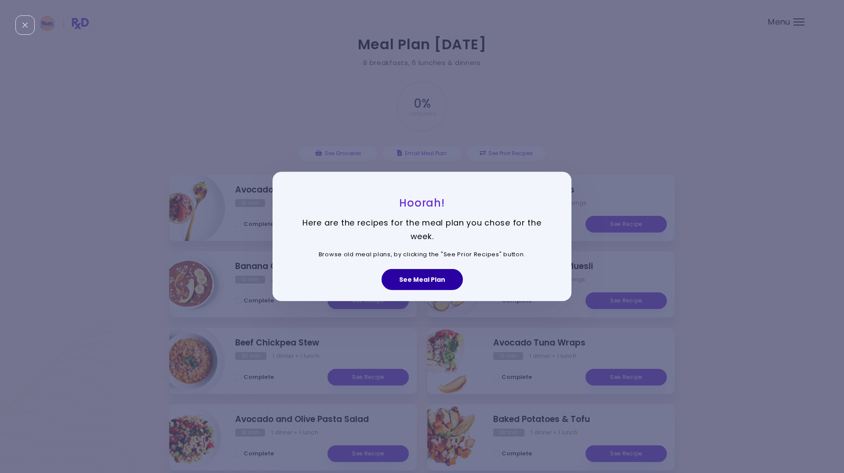
click at [401, 279] on button "See Meal Plan" at bounding box center [422, 279] width 81 height 21
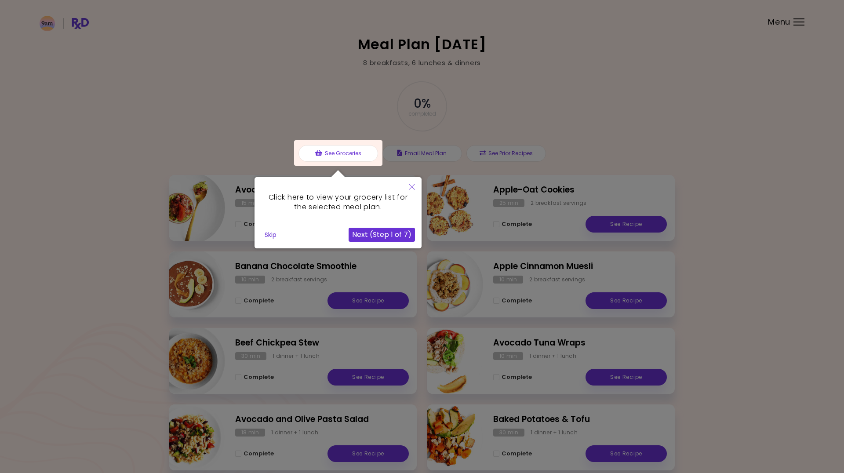
click at [270, 237] on button "Skip" at bounding box center [270, 234] width 19 height 13
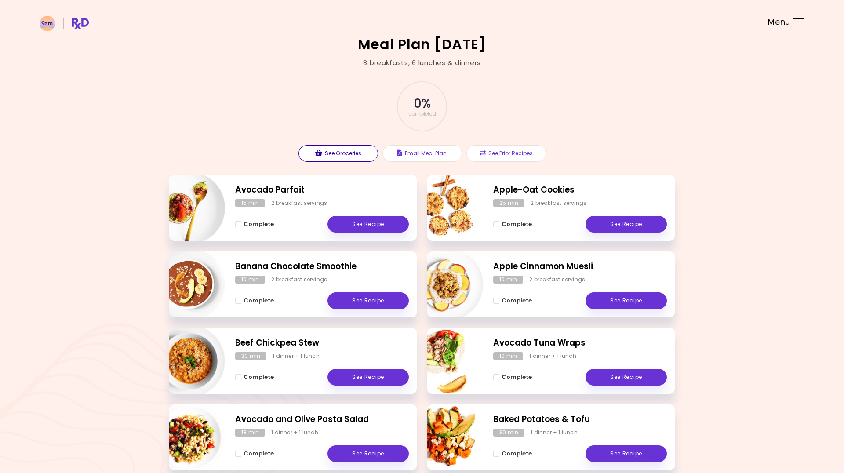
click at [347, 152] on button "See Groceries" at bounding box center [339, 153] width 80 height 17
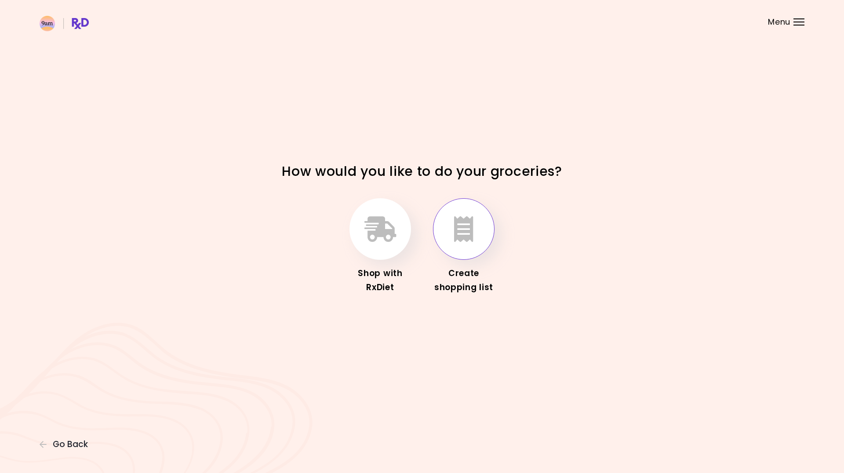
click at [479, 218] on button "button" at bounding box center [464, 229] width 62 height 62
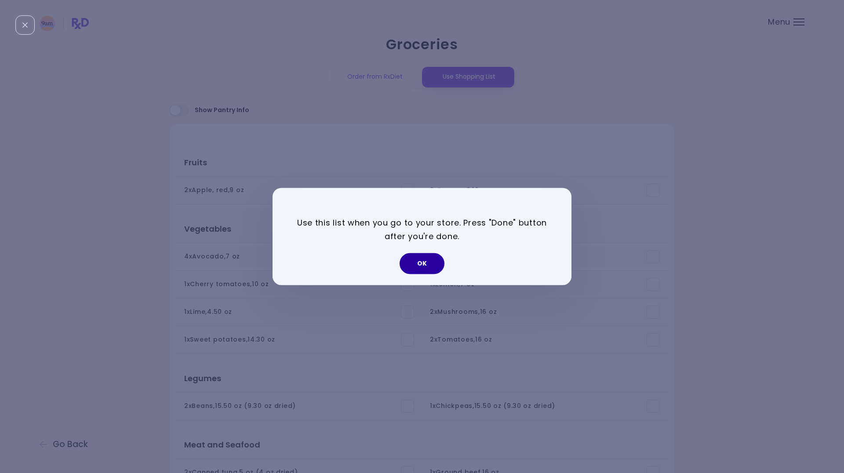
click at [418, 262] on button "OK" at bounding box center [422, 263] width 45 height 21
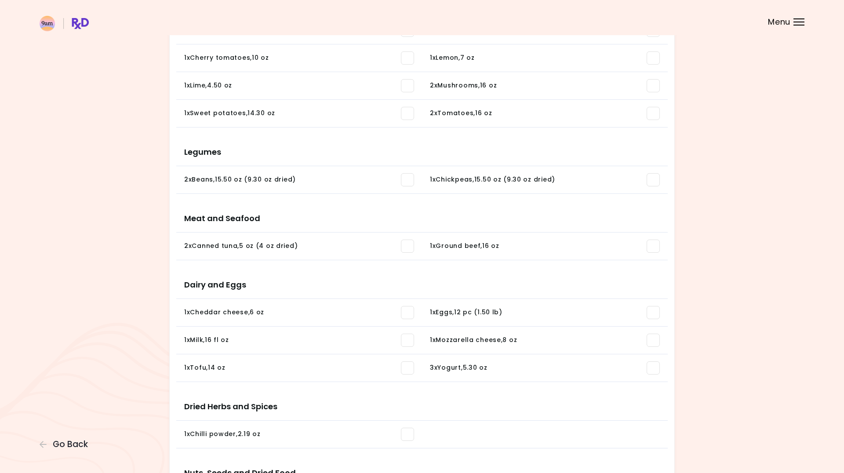
scroll to position [231, 0]
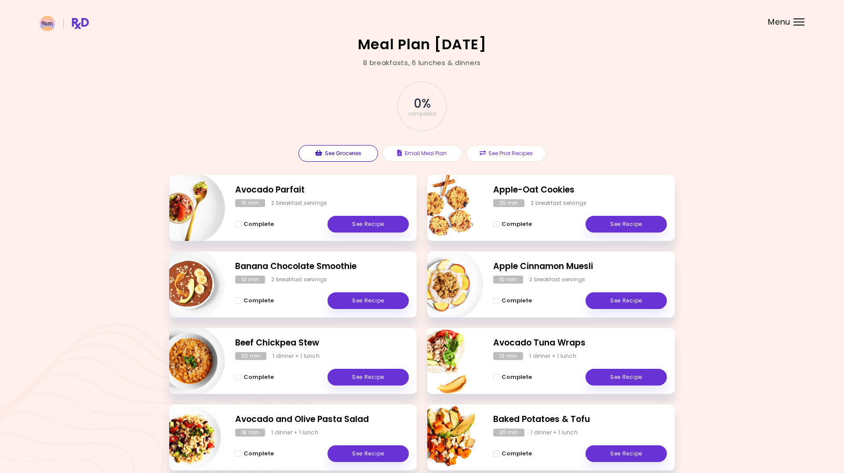
click at [339, 152] on button "See Groceries" at bounding box center [339, 153] width 80 height 17
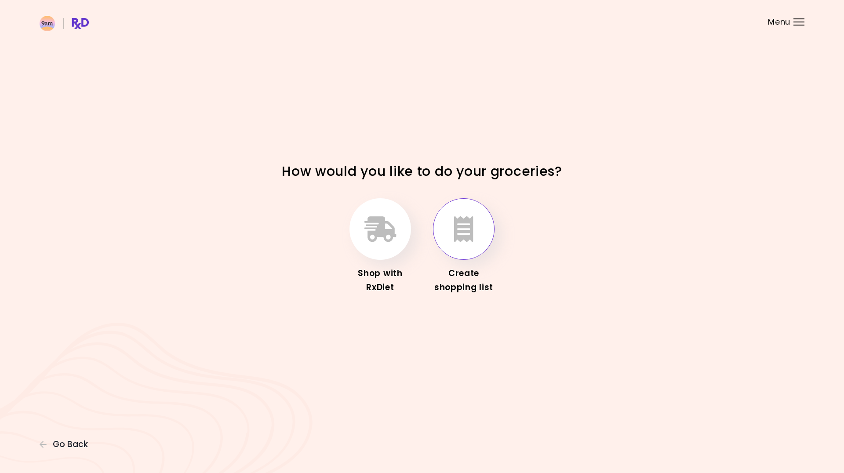
click at [481, 235] on button "button" at bounding box center [464, 229] width 62 height 62
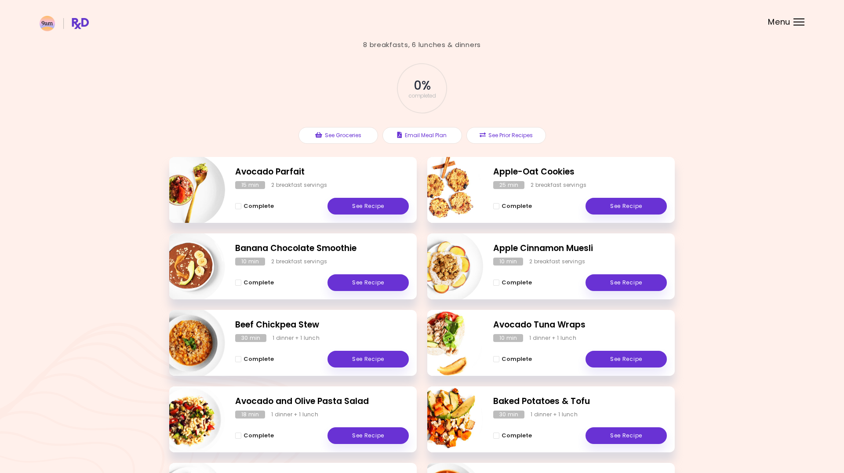
scroll to position [21, 0]
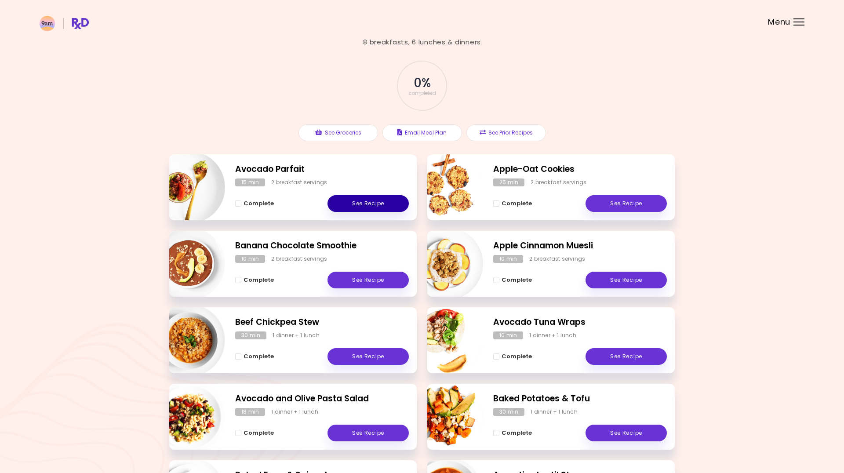
click at [357, 201] on link "See Recipe" at bounding box center [368, 203] width 81 height 17
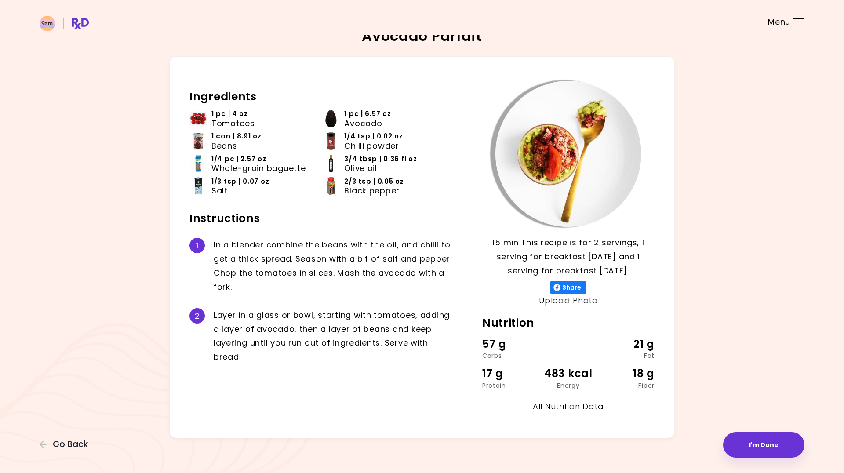
scroll to position [8, 0]
click at [73, 444] on span "Go Back" at bounding box center [70, 445] width 35 height 10
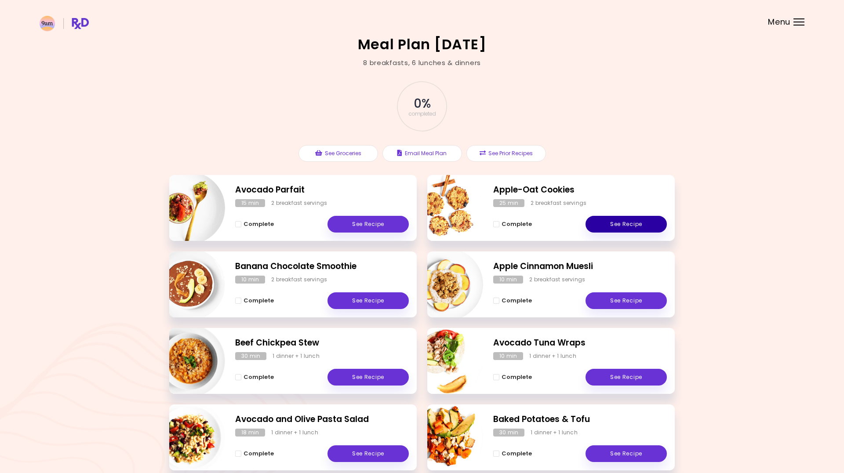
click at [627, 219] on link "See Recipe" at bounding box center [626, 224] width 81 height 17
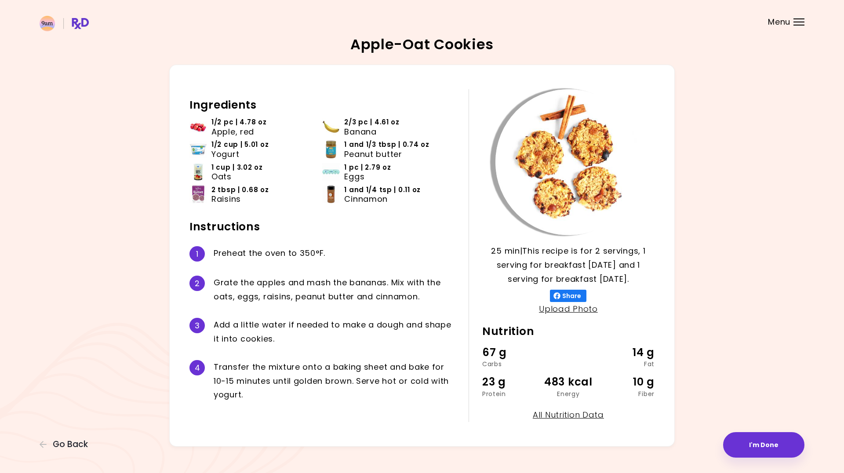
scroll to position [1, 0]
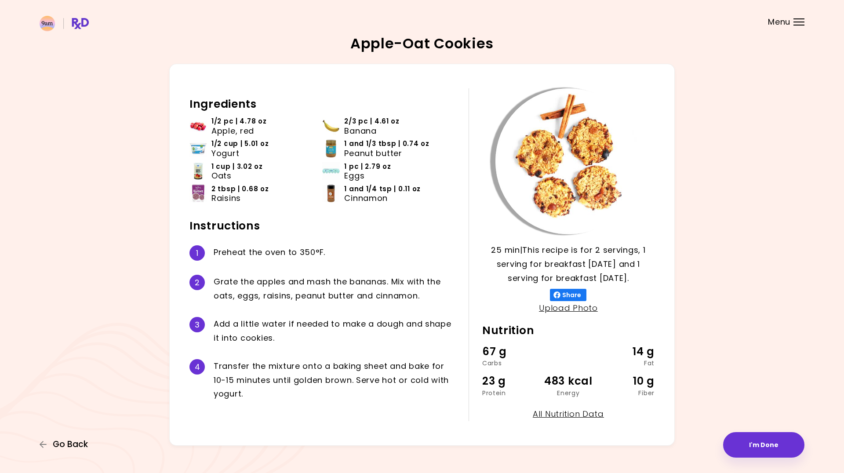
click at [73, 448] on span "Go Back" at bounding box center [70, 445] width 35 height 10
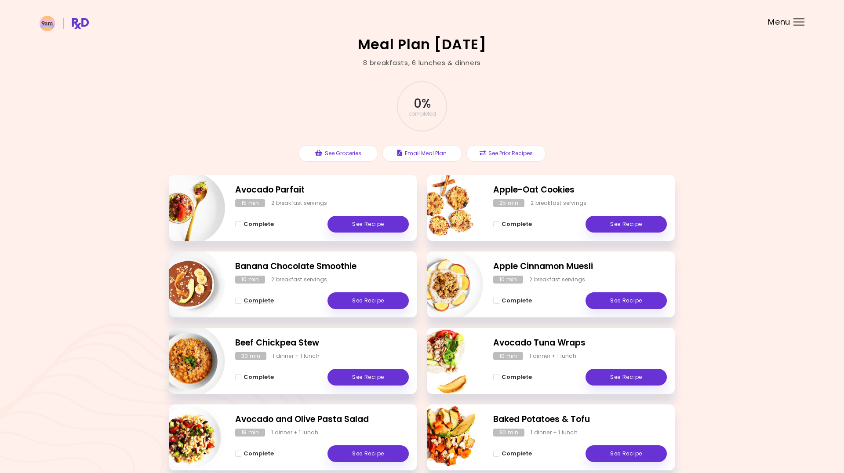
click at [238, 299] on span "Complete - Banana Chocolate Smoothie" at bounding box center [238, 301] width 6 height 6
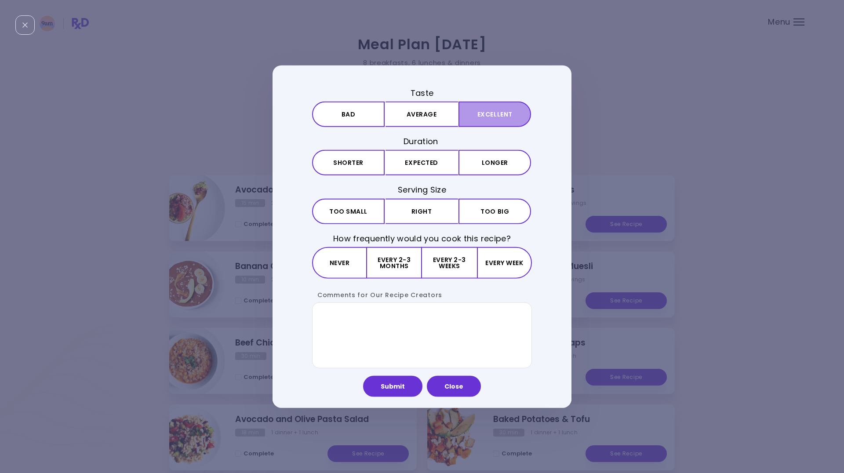
click at [474, 114] on button "Excellent" at bounding box center [495, 115] width 73 height 26
click at [421, 160] on button "Expected" at bounding box center [422, 163] width 73 height 26
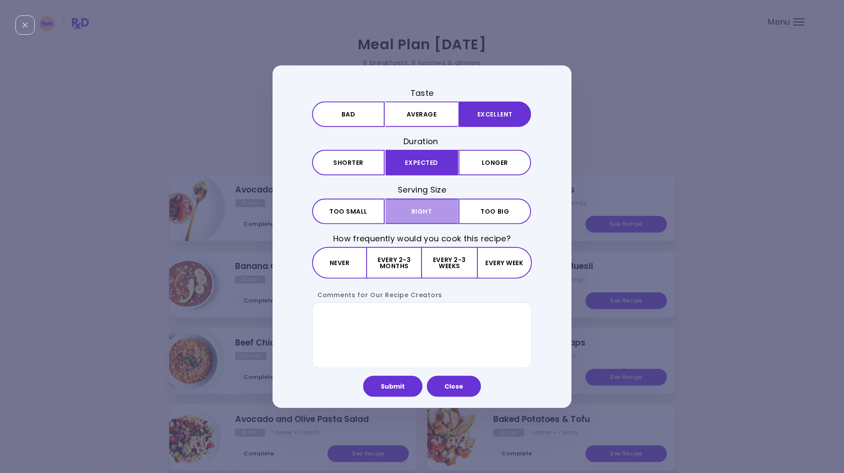
click at [425, 212] on button "Right" at bounding box center [422, 211] width 73 height 26
click at [501, 267] on button "Every week" at bounding box center [504, 263] width 55 height 32
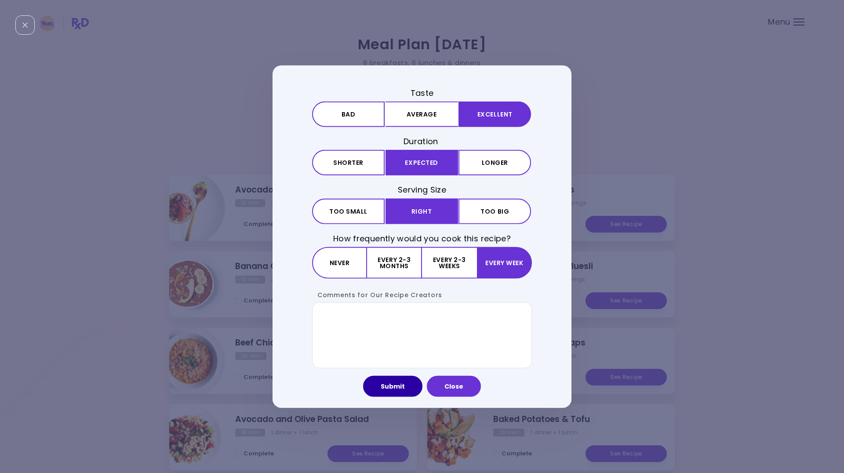
click at [397, 383] on button "Submit" at bounding box center [392, 385] width 59 height 21
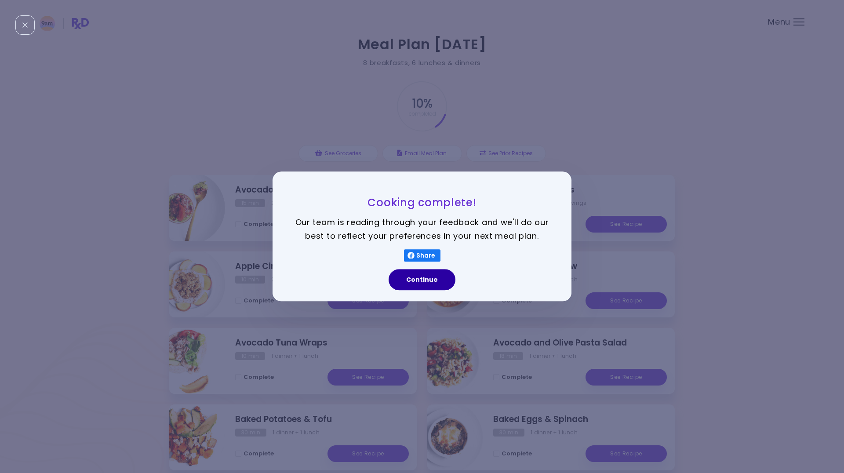
click at [424, 280] on button "Continue" at bounding box center [422, 280] width 67 height 21
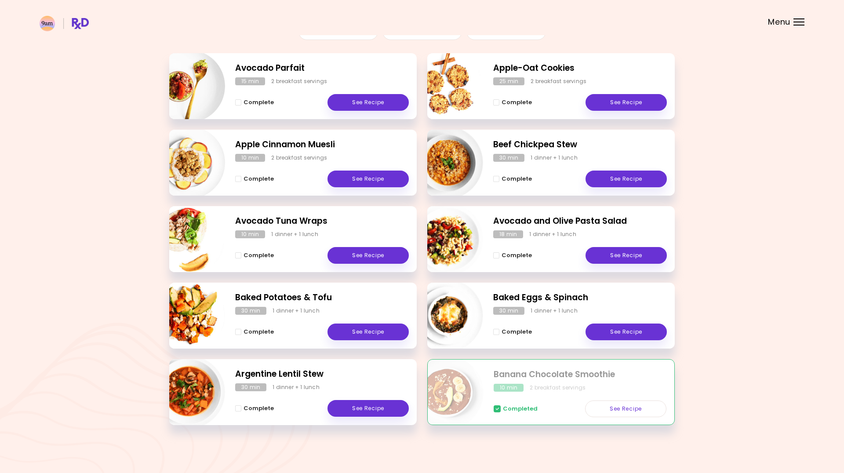
scroll to position [121, 0]
click at [354, 408] on link "See Recipe" at bounding box center [368, 409] width 81 height 17
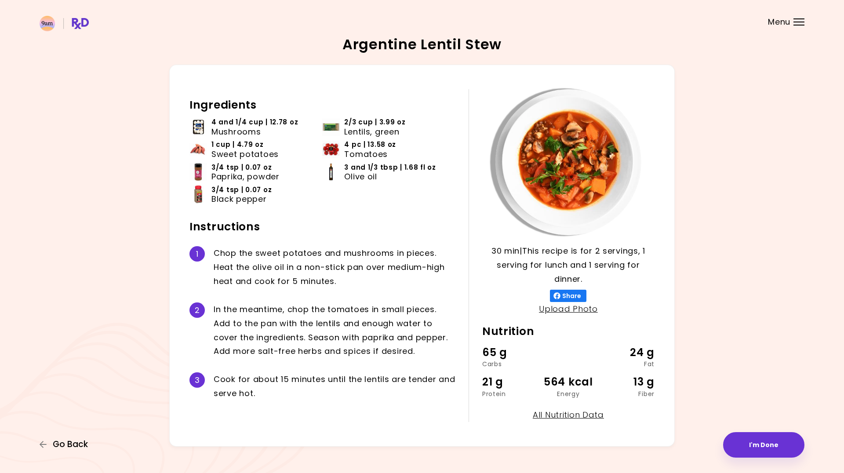
click at [67, 443] on span "Go Back" at bounding box center [70, 445] width 35 height 10
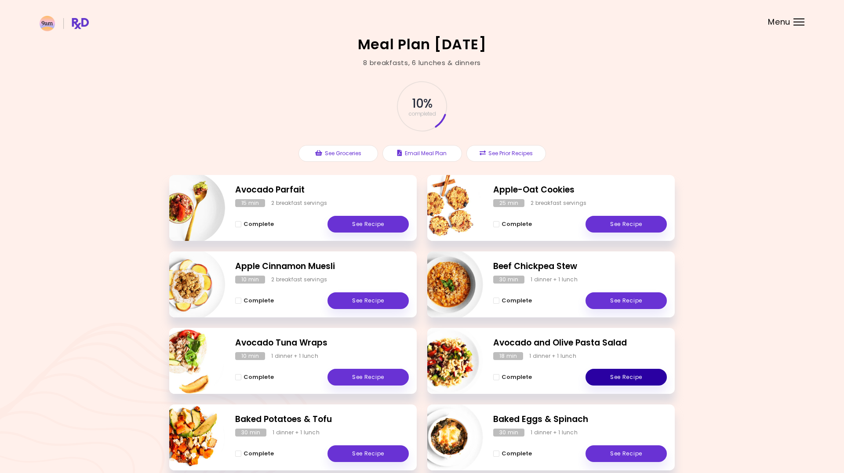
click at [623, 378] on link "See Recipe" at bounding box center [626, 377] width 81 height 17
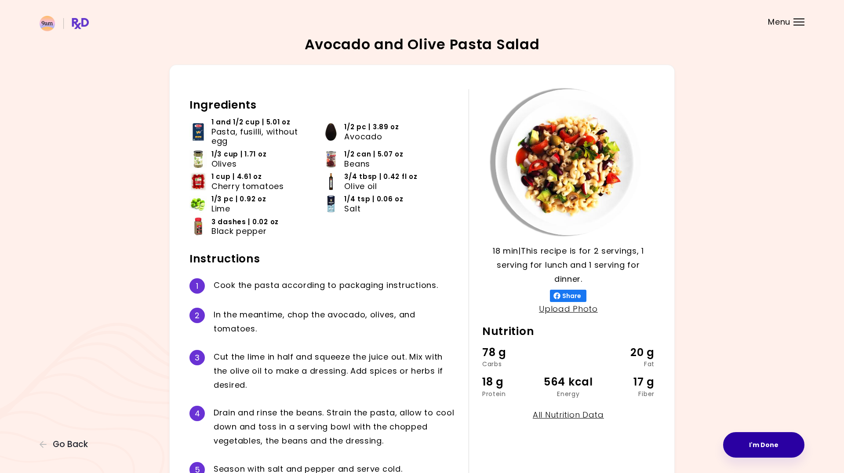
click at [784, 445] on button "I'm Done" at bounding box center [763, 445] width 81 height 26
